Goal: Task Accomplishment & Management: Use online tool/utility

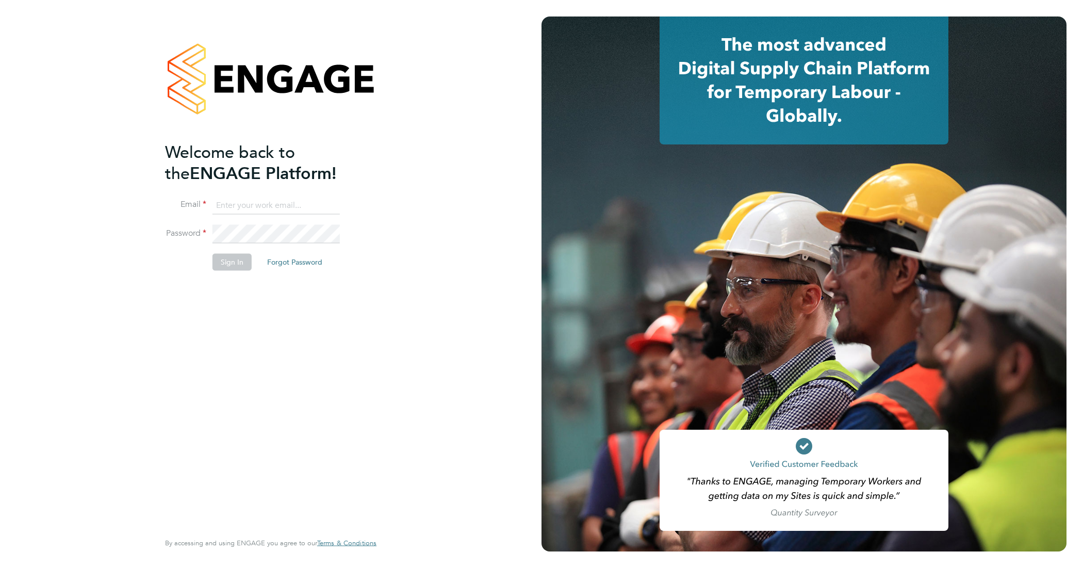
type input "[EMAIL_ADDRESS][DOMAIN_NAME]"
click at [238, 266] on button "Sign In" at bounding box center [232, 262] width 39 height 17
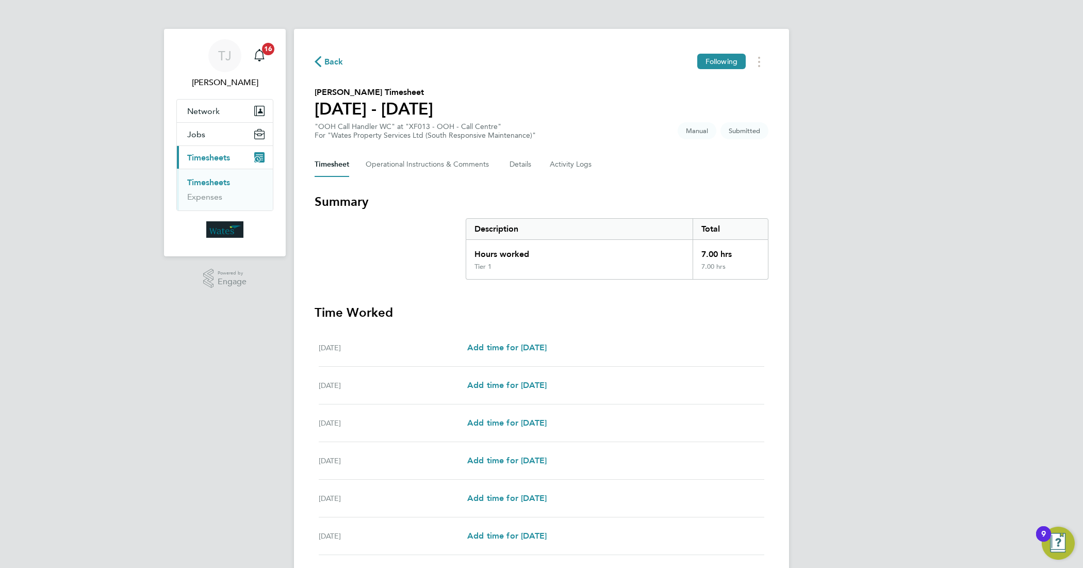
scroll to position [129, 0]
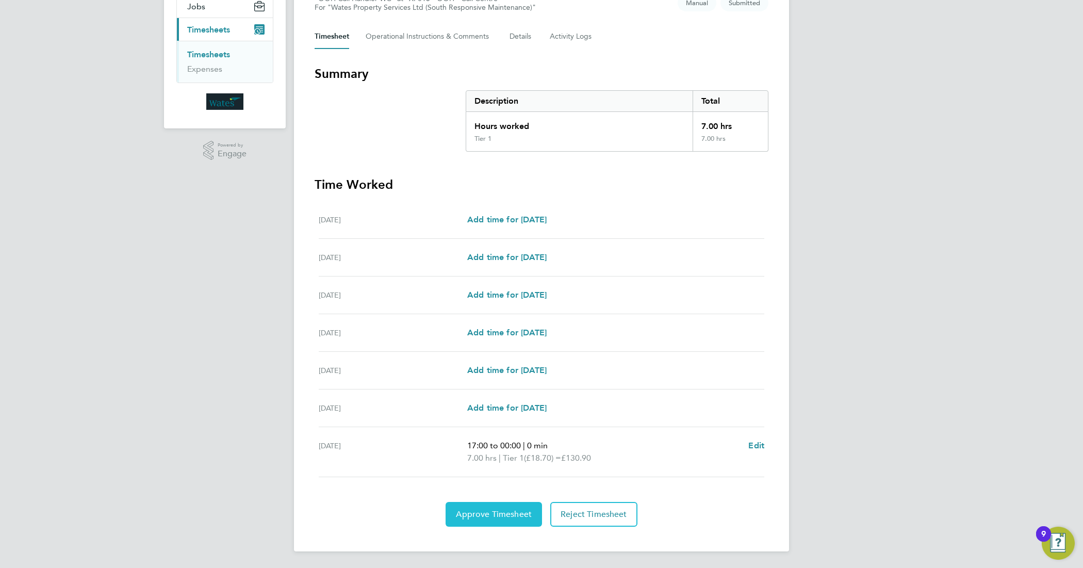
click at [493, 511] on span "Approve Timesheet" at bounding box center [494, 514] width 76 height 10
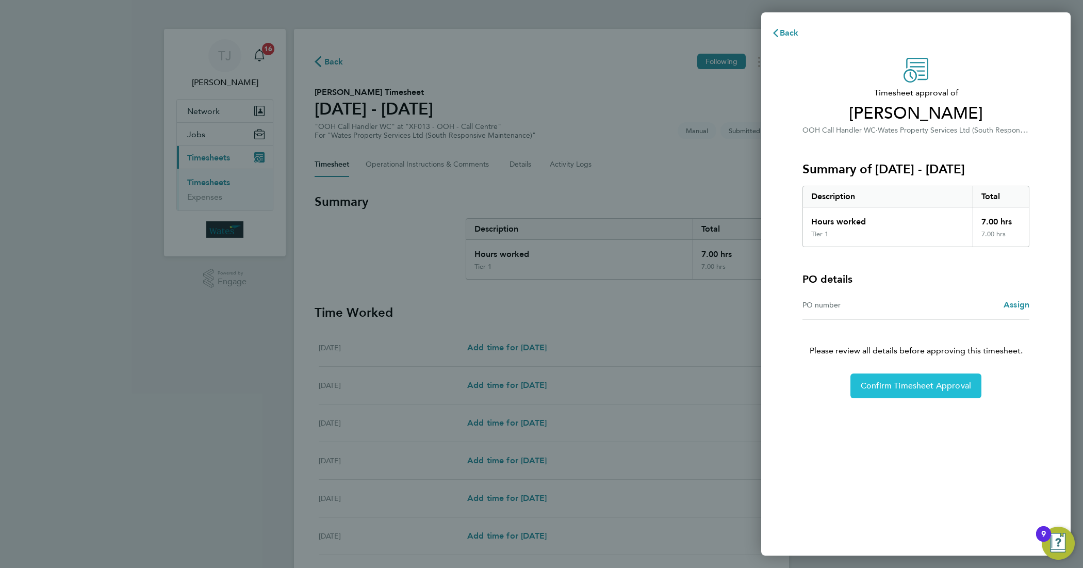
click at [875, 390] on span "Confirm Timesheet Approval" at bounding box center [916, 386] width 110 height 10
